Goal: Transaction & Acquisition: Purchase product/service

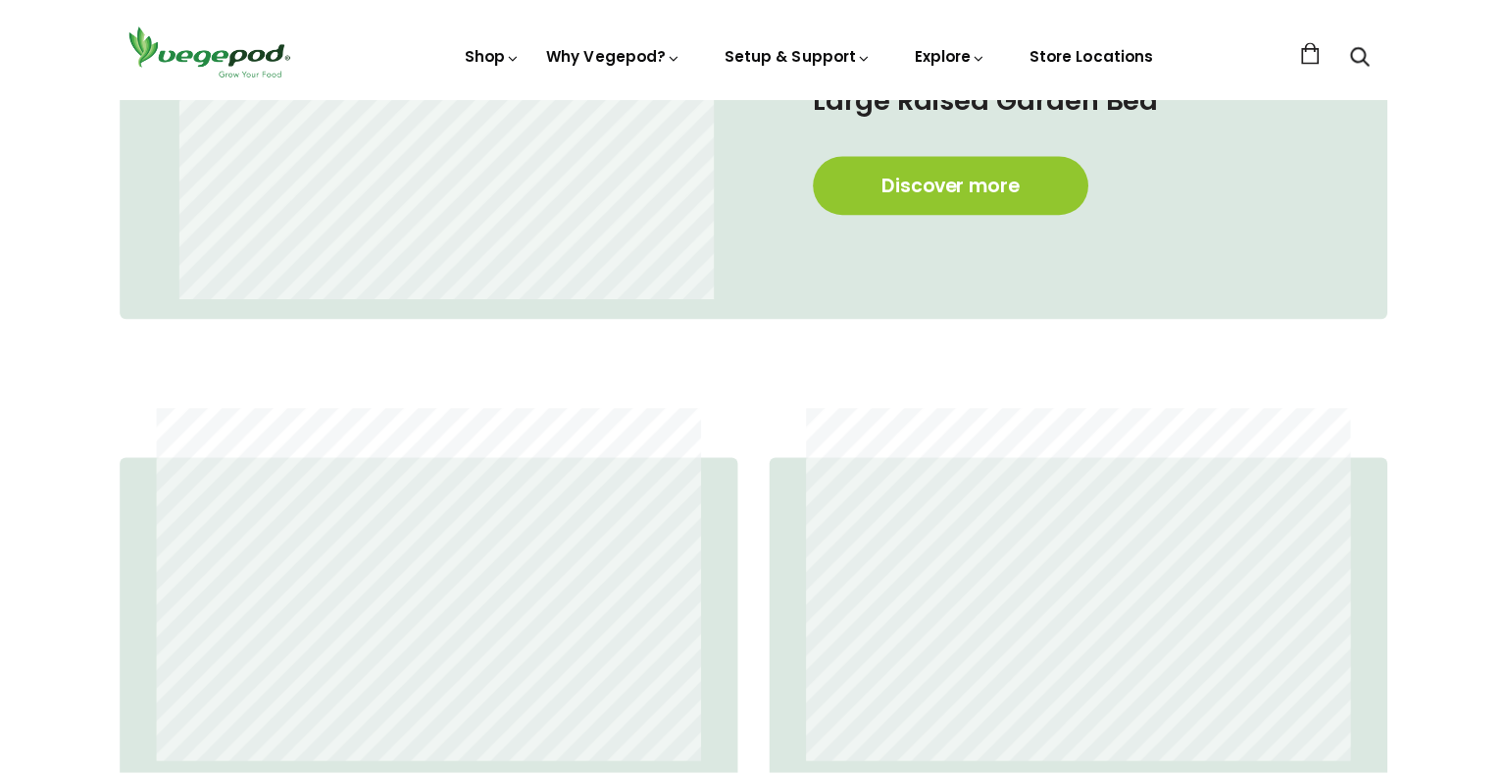
scroll to position [1569, 0]
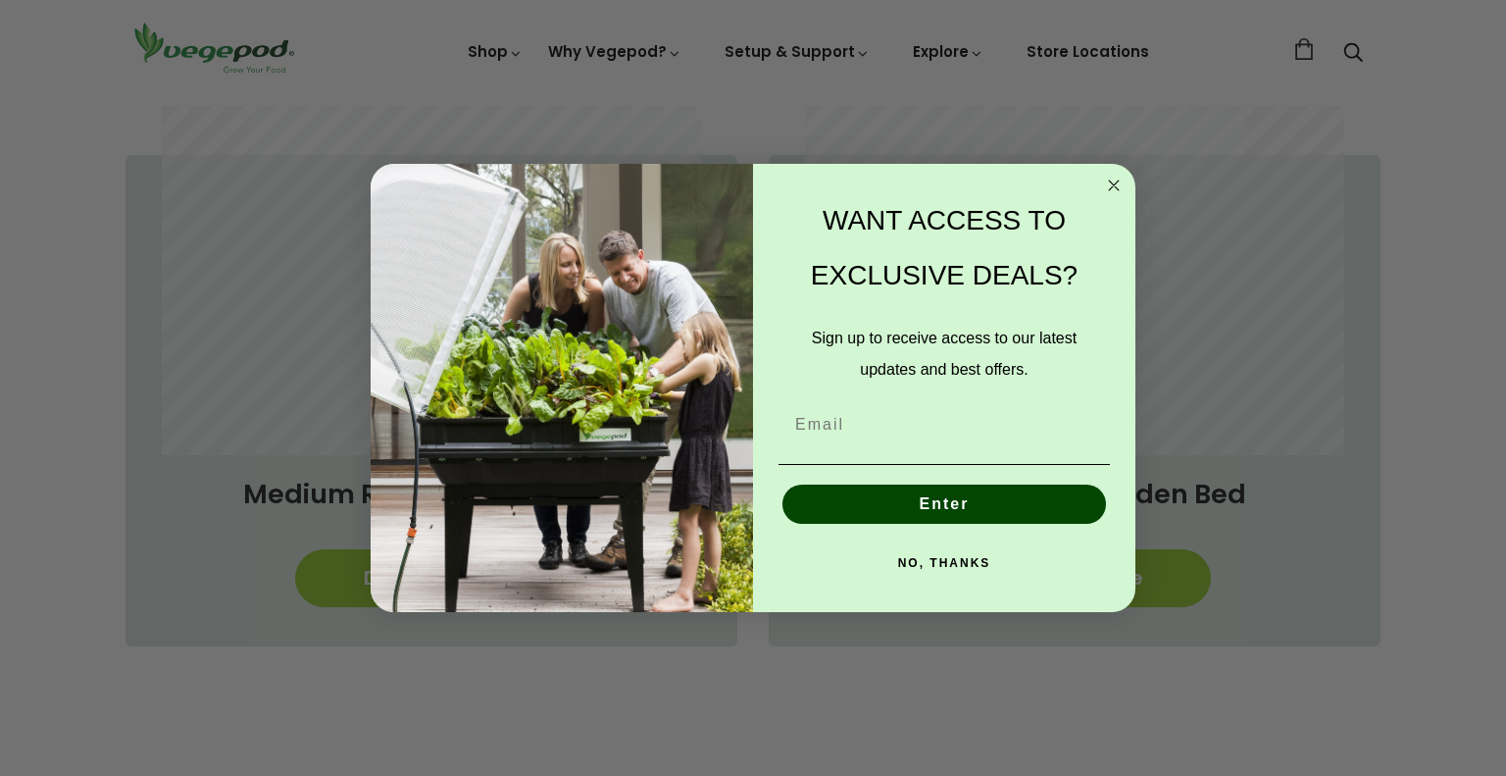
click at [1108, 178] on circle "Close dialog" at bounding box center [1114, 186] width 23 height 23
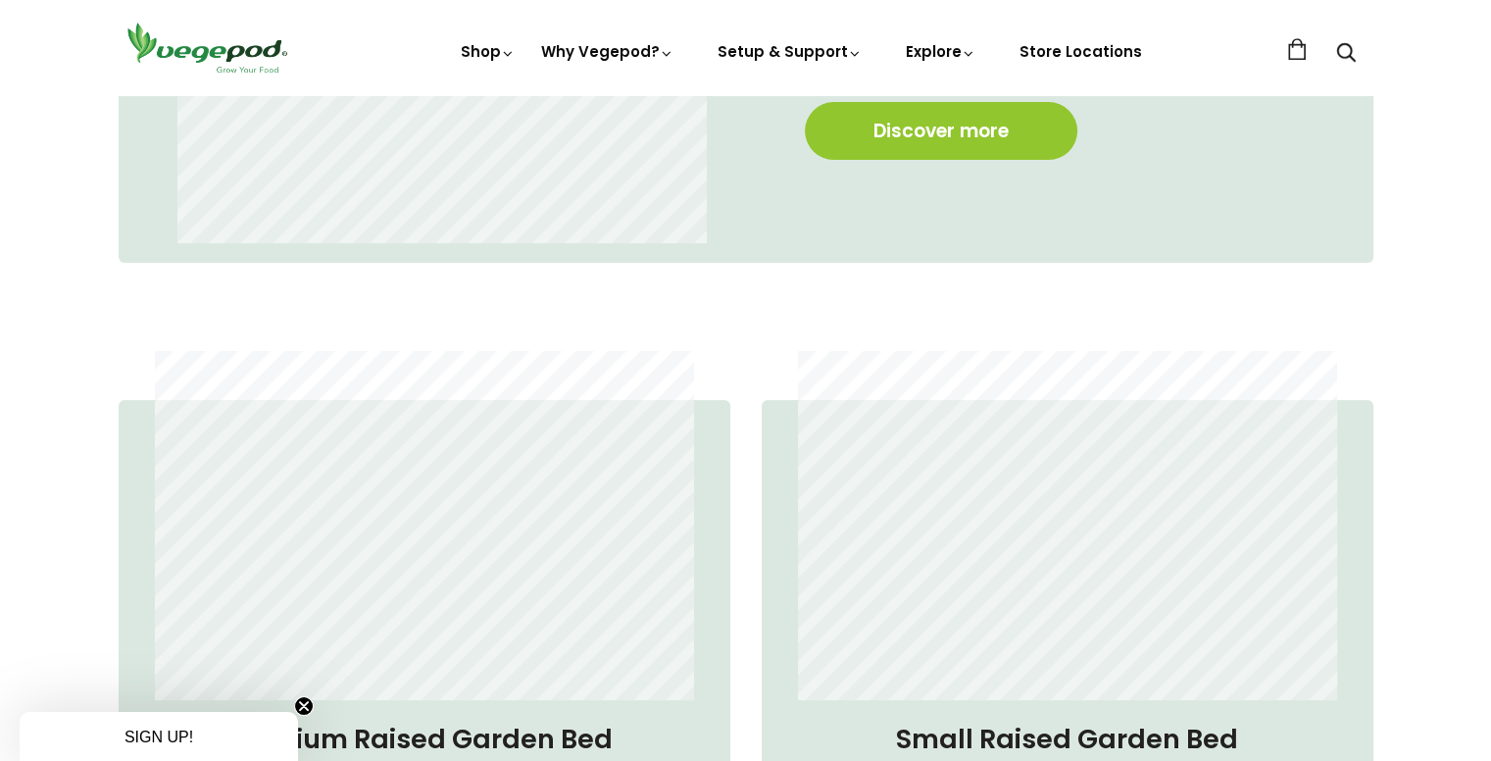
scroll to position [1275, 0]
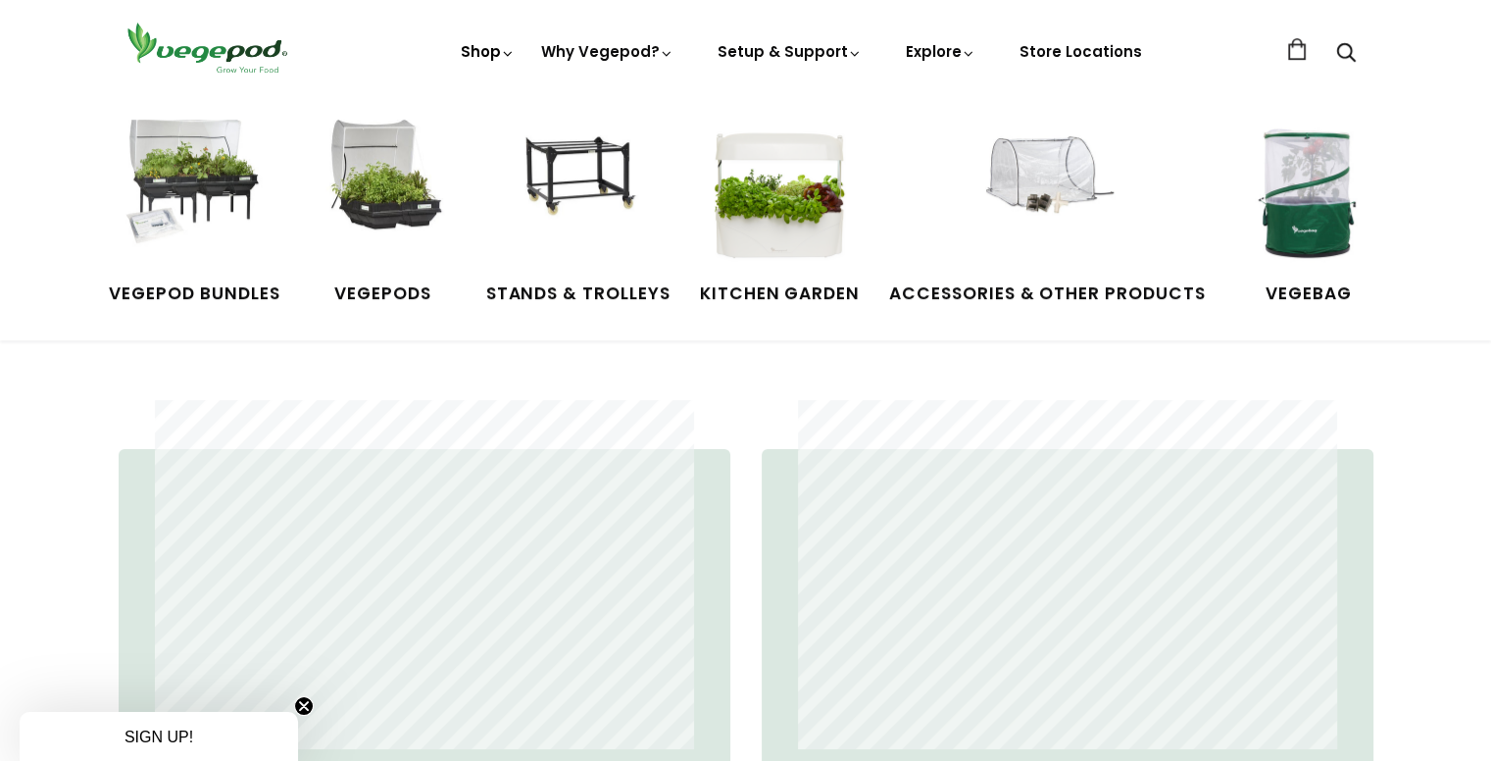
click at [495, 46] on link "Shop" at bounding box center [488, 78] width 55 height 75
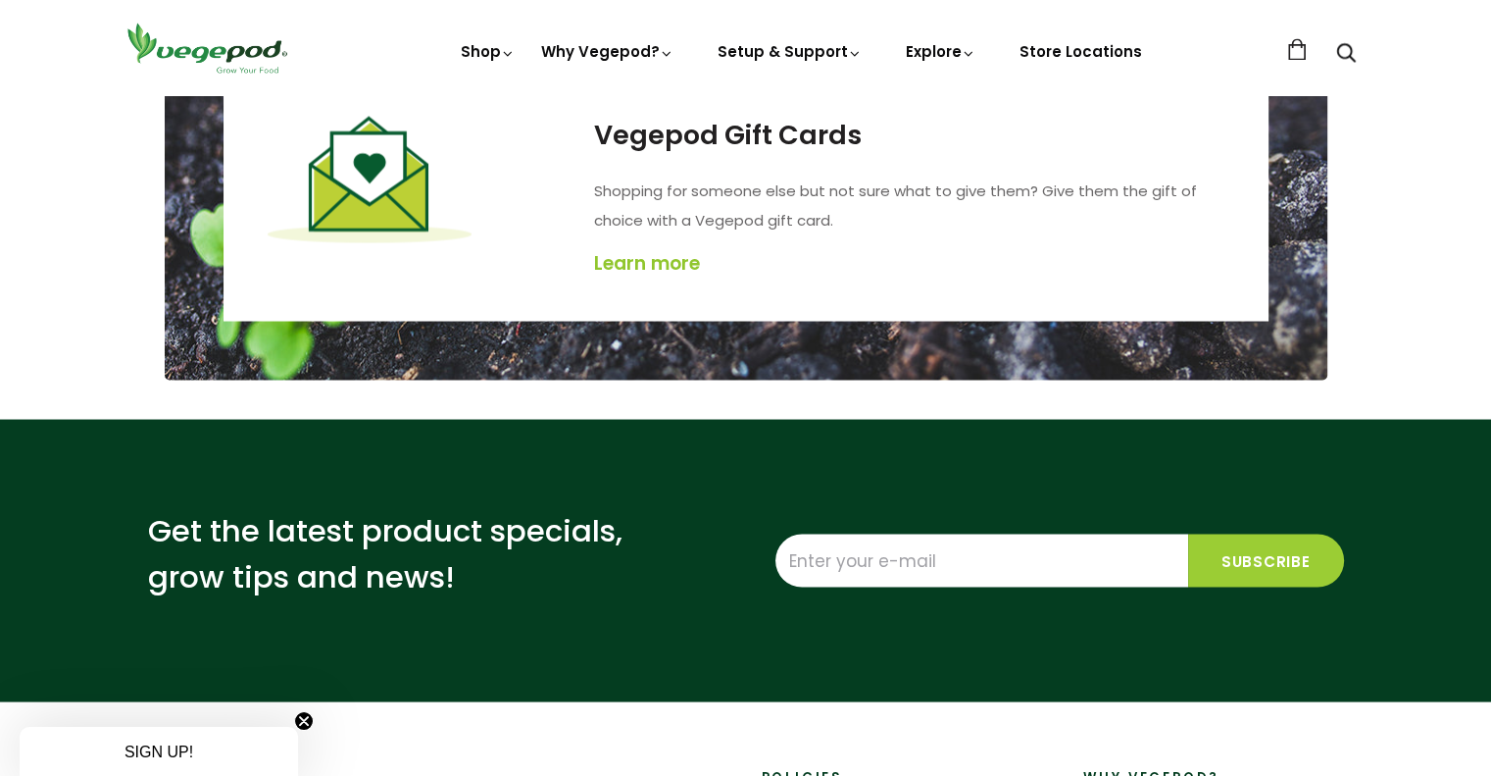
scroll to position [3628, 0]
